Goal: Task Accomplishment & Management: Complete application form

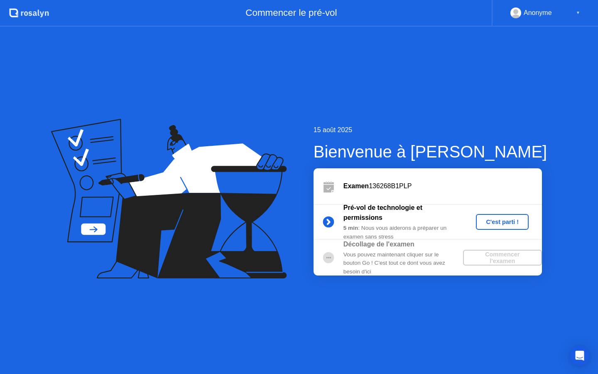
click at [520, 223] on div "C'est parti !" at bounding box center [502, 221] width 46 height 7
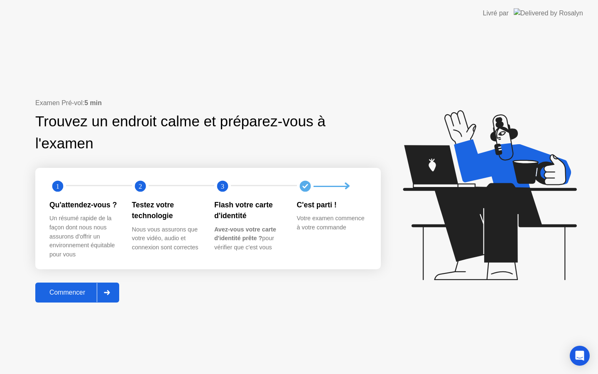
click at [78, 292] on div "Commencer" at bounding box center [67, 292] width 59 height 7
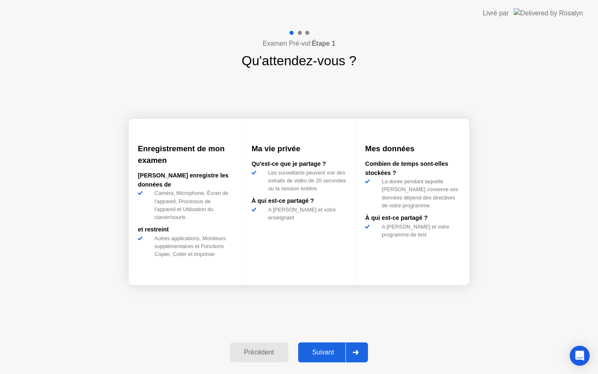
click at [327, 353] on div "Suivant" at bounding box center [323, 351] width 45 height 7
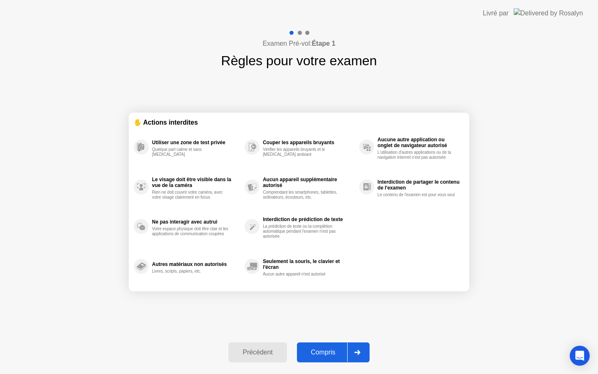
click at [330, 352] on div "Compris" at bounding box center [323, 351] width 48 height 7
select select "**********"
select select "*******"
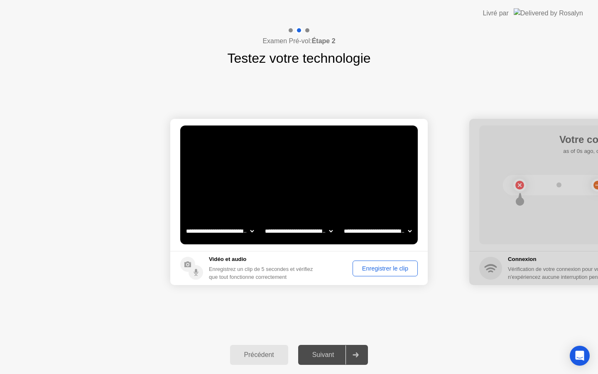
click at [402, 270] on div "Enregistrer le clip" at bounding box center [384, 268] width 59 height 7
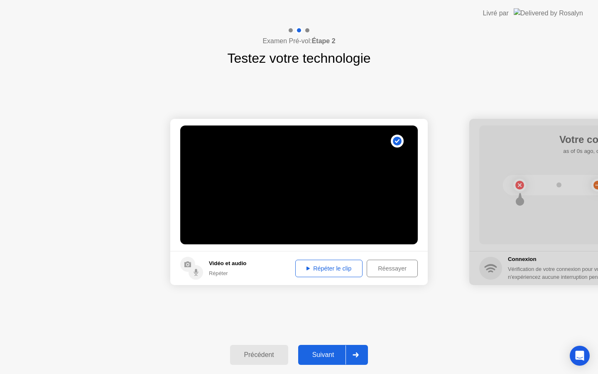
click at [306, 267] on icon at bounding box center [307, 268] width 3 height 4
click at [325, 352] on div "Suivant" at bounding box center [323, 354] width 45 height 7
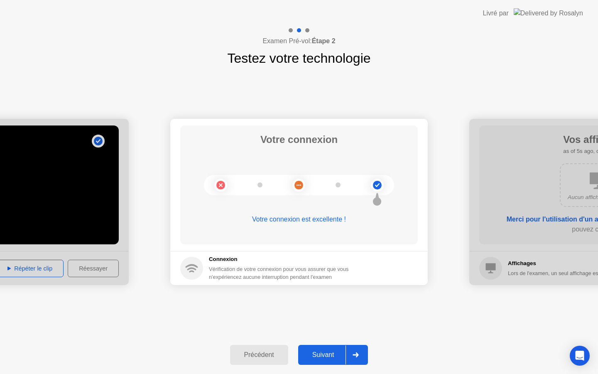
click at [331, 357] on div "Suivant" at bounding box center [323, 354] width 45 height 7
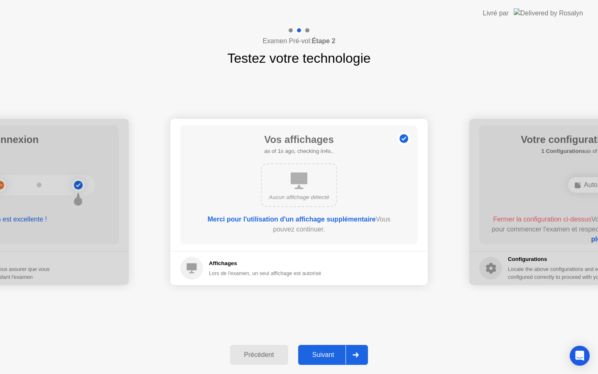
click at [331, 356] on div "Suivant" at bounding box center [323, 354] width 45 height 7
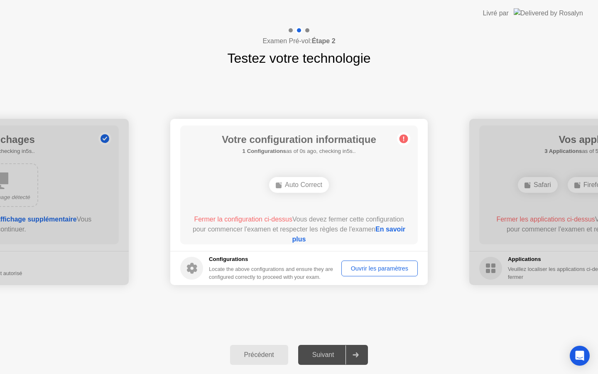
click at [386, 266] on div "Ouvrir les paramètres" at bounding box center [379, 268] width 71 height 7
click at [328, 239] on link "En savoir plus" at bounding box center [348, 234] width 113 height 17
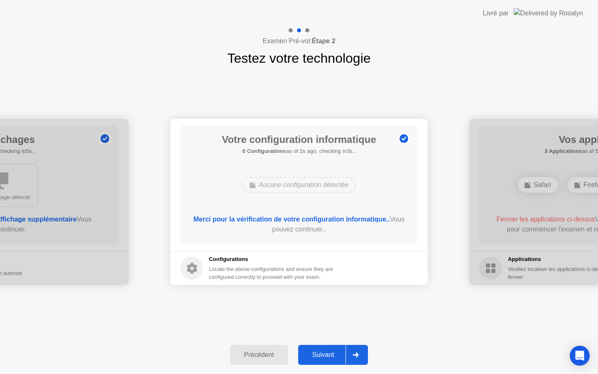
click at [325, 354] on div "Suivant" at bounding box center [323, 354] width 45 height 7
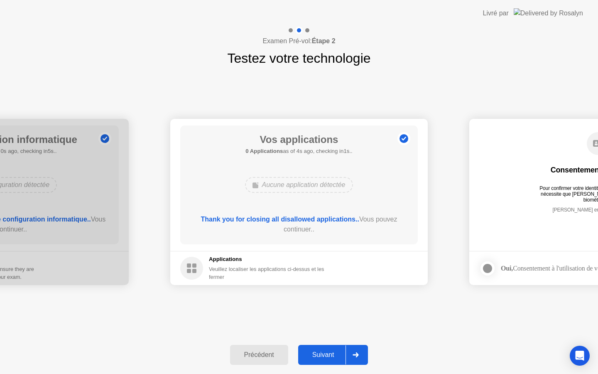
click at [324, 358] on div "Suivant" at bounding box center [323, 354] width 45 height 7
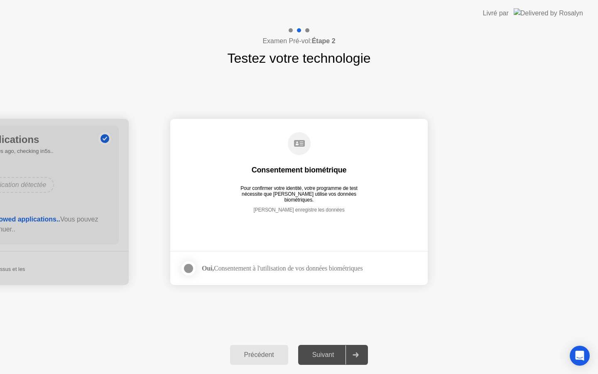
click at [324, 358] on div "Suivant" at bounding box center [323, 354] width 45 height 7
click at [186, 269] on div at bounding box center [189, 268] width 10 height 10
click at [325, 353] on div "Suivant" at bounding box center [323, 354] width 45 height 7
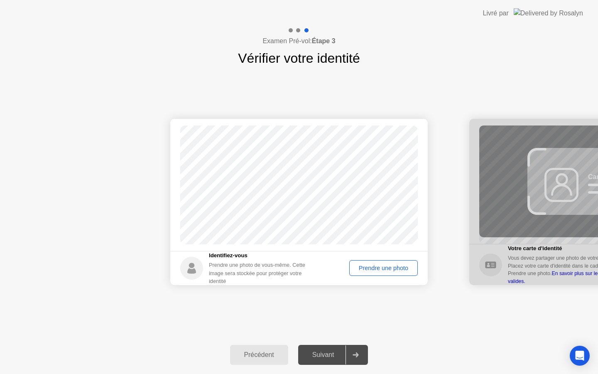
click at [383, 266] on div "Prendre une photo" at bounding box center [383, 268] width 63 height 7
click at [403, 268] on div "Réessayer" at bounding box center [394, 268] width 42 height 7
click at [403, 268] on div "Prendre une photo" at bounding box center [383, 268] width 63 height 7
click at [323, 355] on div "Suivant" at bounding box center [323, 354] width 45 height 7
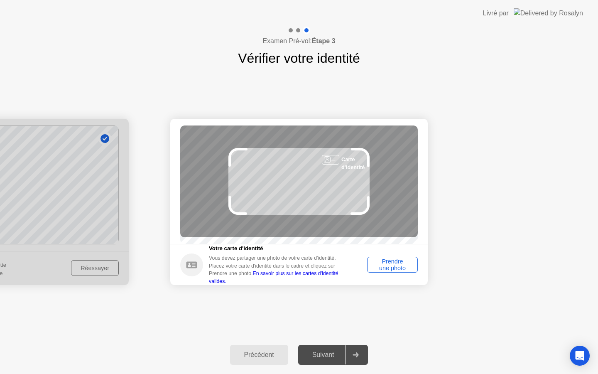
click at [389, 268] on div "Prendre une photo" at bounding box center [392, 264] width 45 height 13
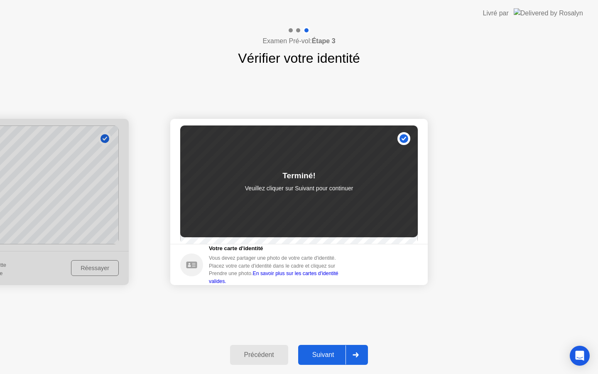
click at [336, 352] on div "Suivant" at bounding box center [323, 354] width 45 height 7
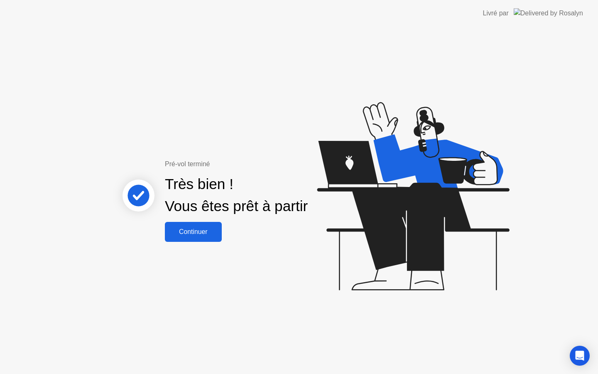
click at [205, 228] on div "Continuer" at bounding box center [193, 231] width 52 height 7
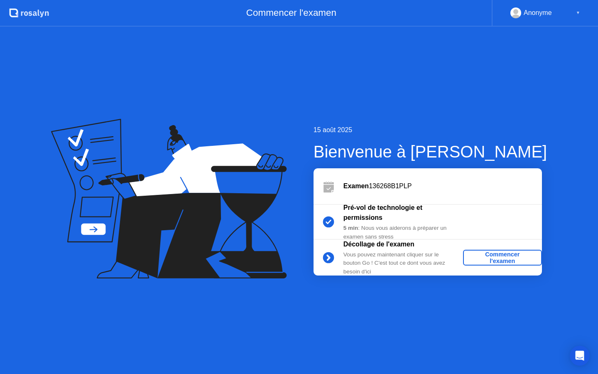
click at [497, 258] on div "Commencer l'examen" at bounding box center [502, 257] width 72 height 13
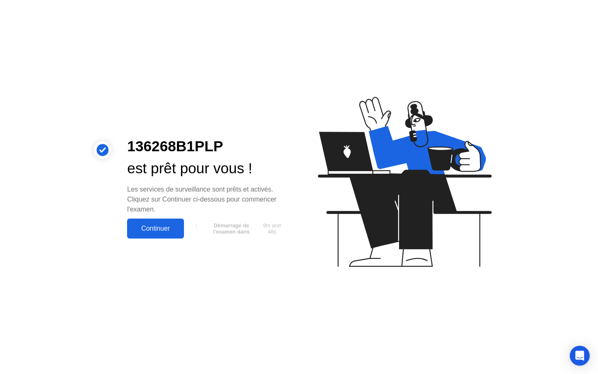
click at [159, 226] on div "Continuer" at bounding box center [156, 228] width 52 height 7
